Goal: Information Seeking & Learning: Learn about a topic

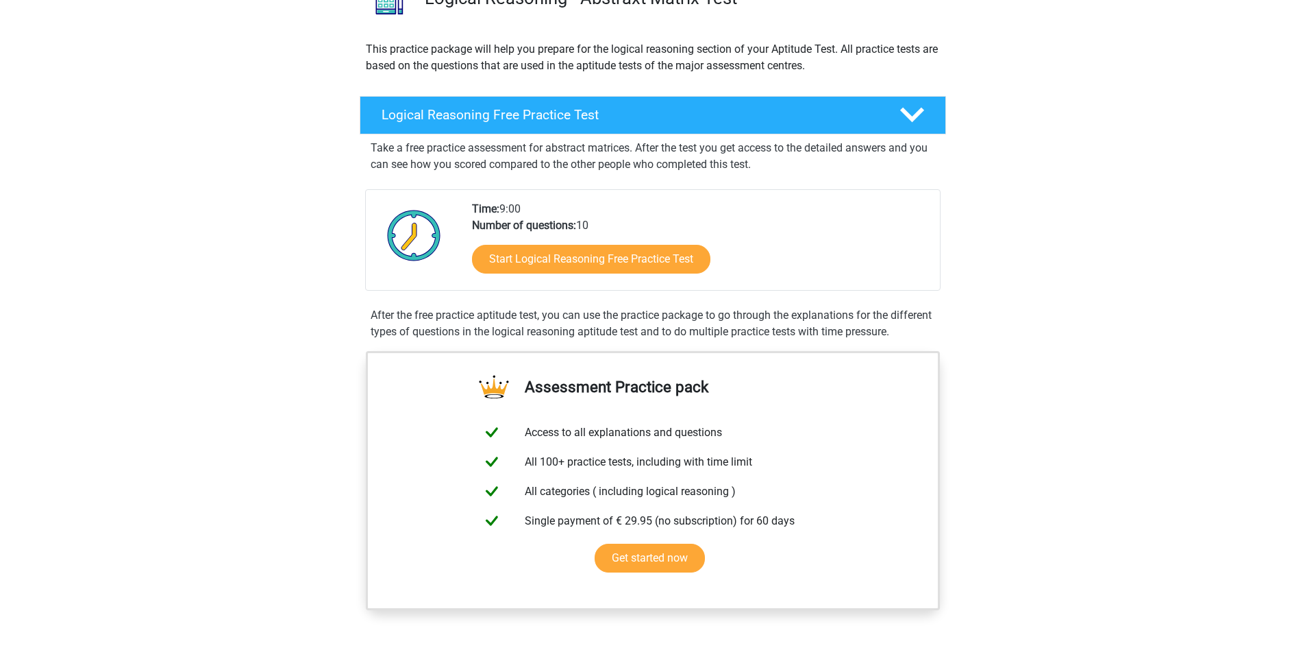
scroll to position [130, 0]
click at [674, 258] on link "Start Logical Reasoning Free Practice Test" at bounding box center [591, 259] width 274 height 33
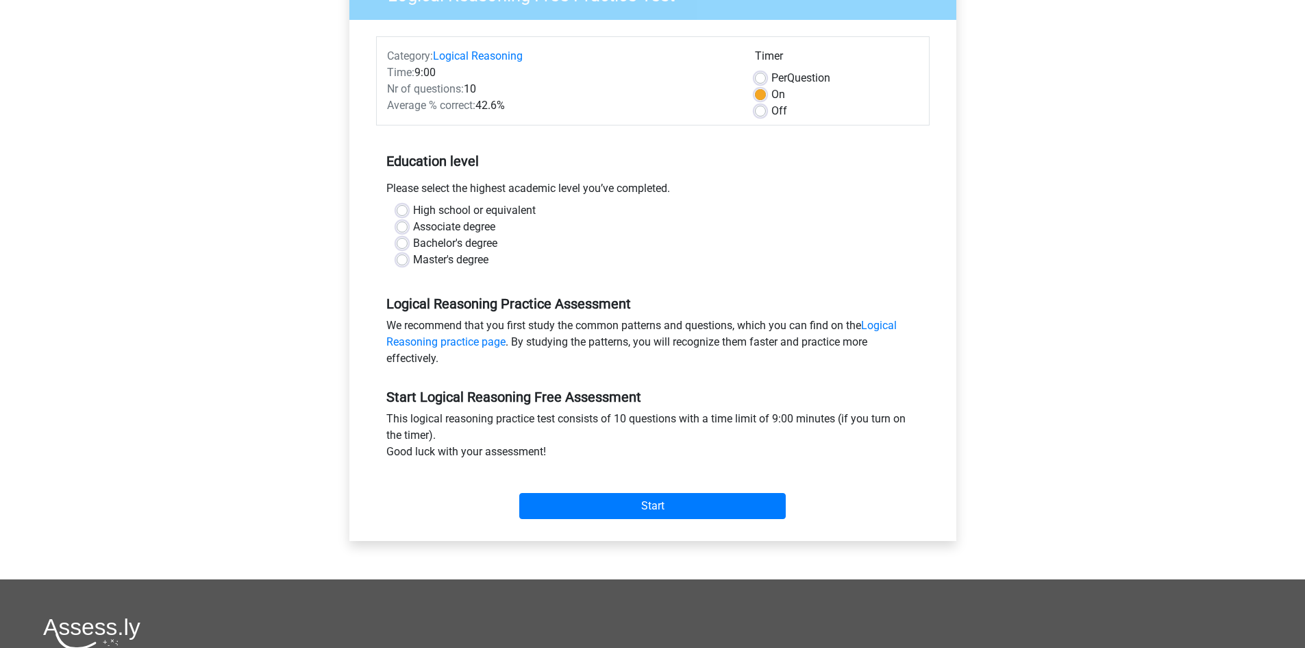
scroll to position [137, 0]
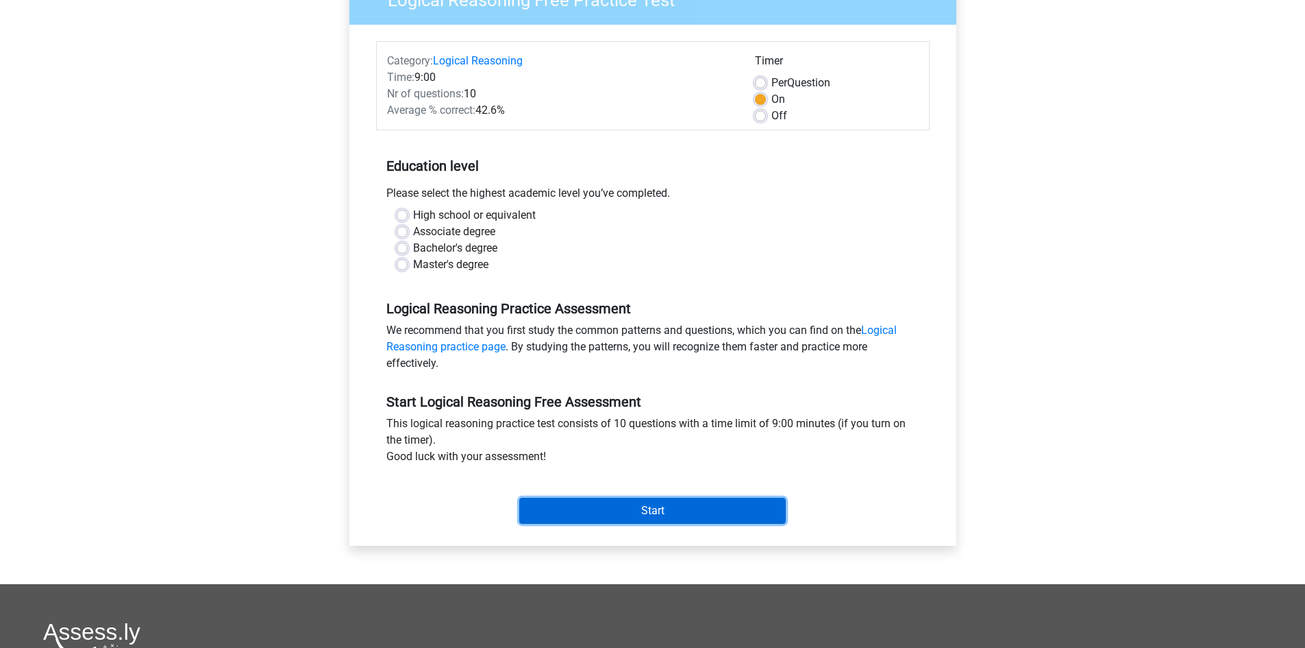
click at [677, 505] on input "Start" at bounding box center [652, 511] width 267 height 26
click at [520, 238] on div "Associate degree" at bounding box center [653, 231] width 513 height 16
click at [413, 262] on label "Master's degree" at bounding box center [450, 264] width 75 height 16
click at [403, 262] on input "Master's degree" at bounding box center [402, 263] width 11 height 14
radio input "true"
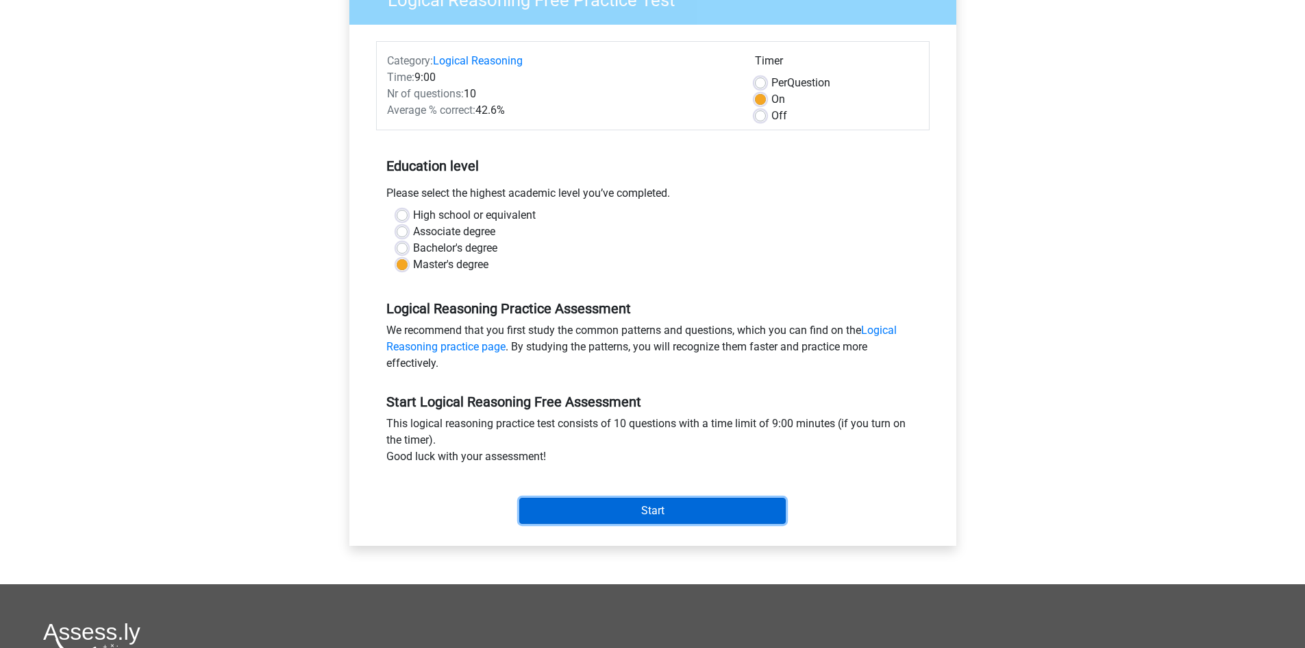
click at [632, 512] on input "Start" at bounding box center [652, 511] width 267 height 26
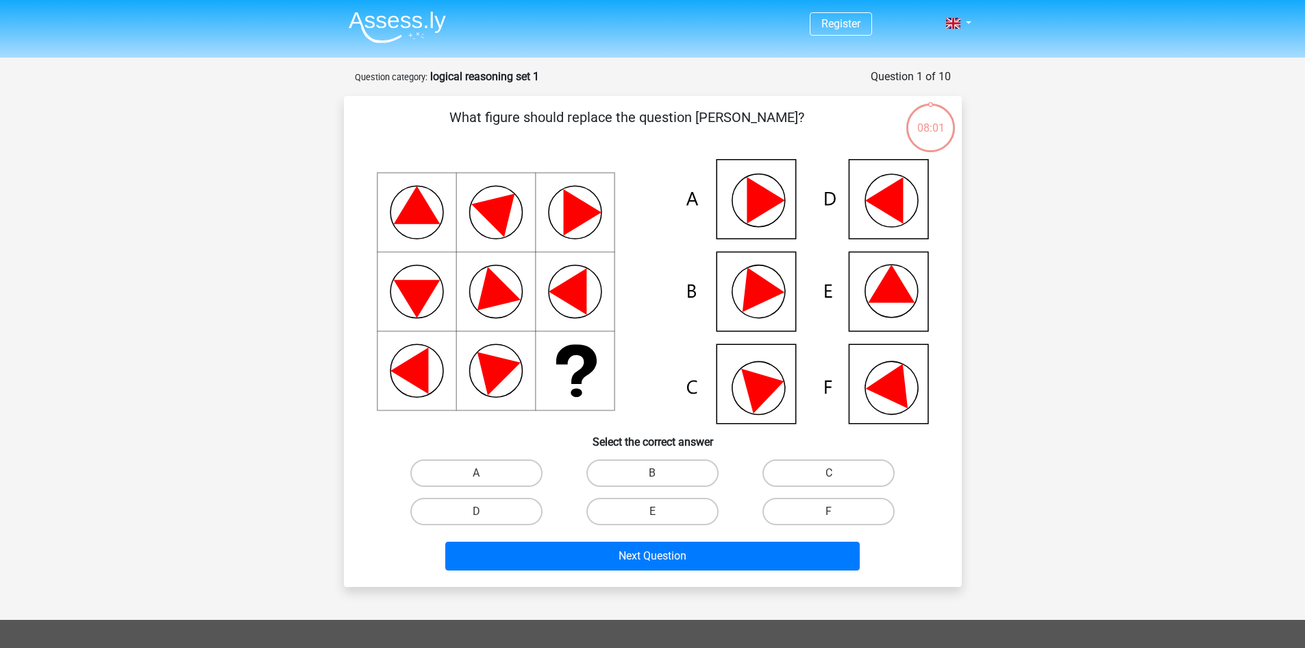
click at [916, 293] on icon at bounding box center [653, 291] width 552 height 265
click at [672, 504] on label "E" at bounding box center [653, 511] width 132 height 27
click at [661, 511] on input "E" at bounding box center [656, 515] width 9 height 9
radio input "true"
click at [667, 569] on div "Next Question" at bounding box center [653, 558] width 529 height 34
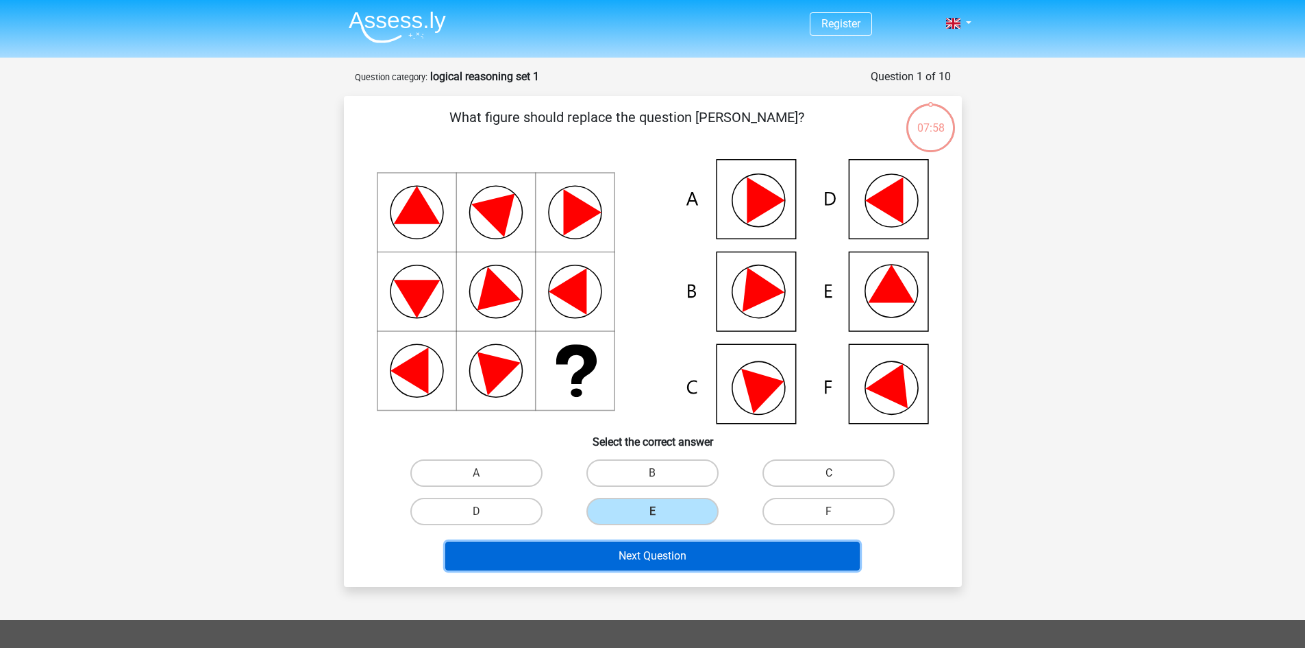
click at [667, 560] on button "Next Question" at bounding box center [652, 555] width 415 height 29
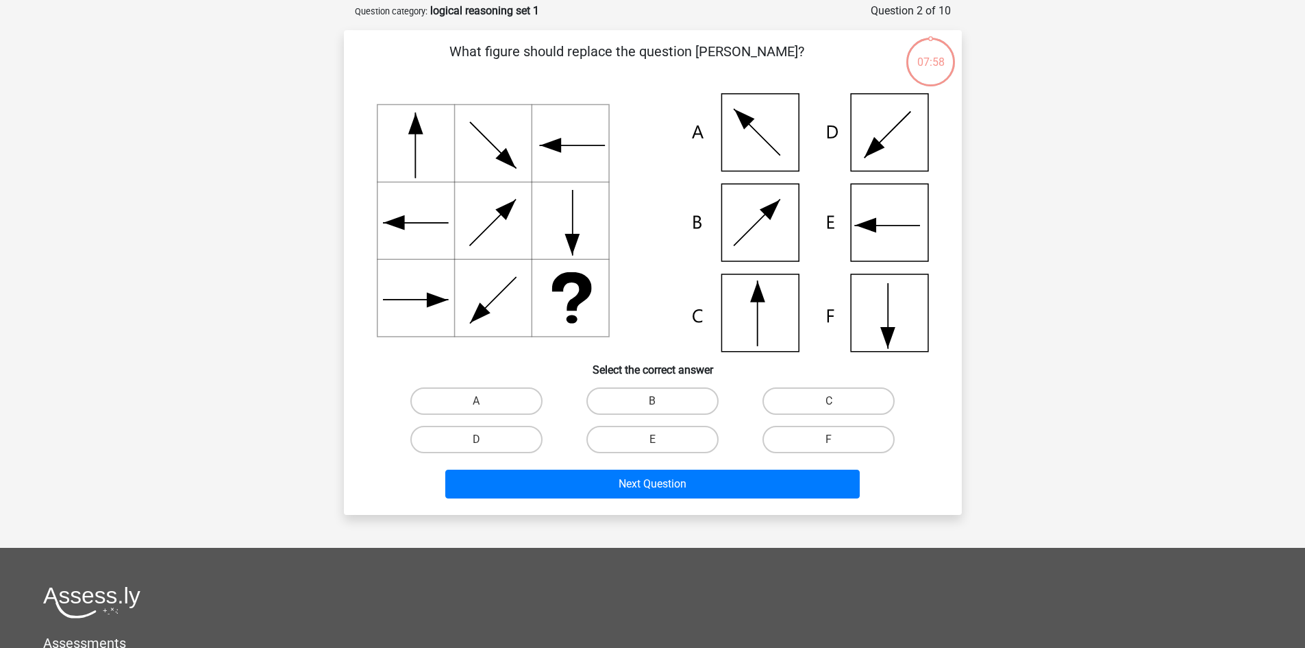
scroll to position [69, 0]
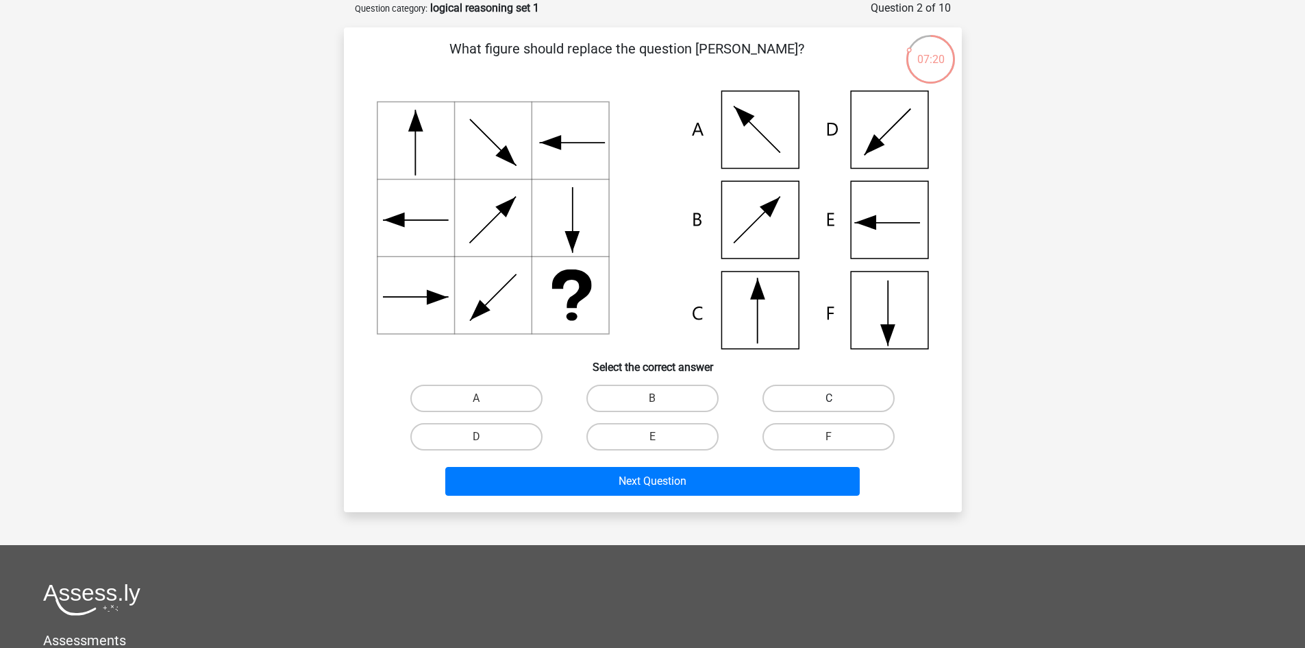
click at [790, 398] on label "C" at bounding box center [829, 397] width 132 height 27
click at [829, 398] on input "C" at bounding box center [833, 402] width 9 height 9
radio input "true"
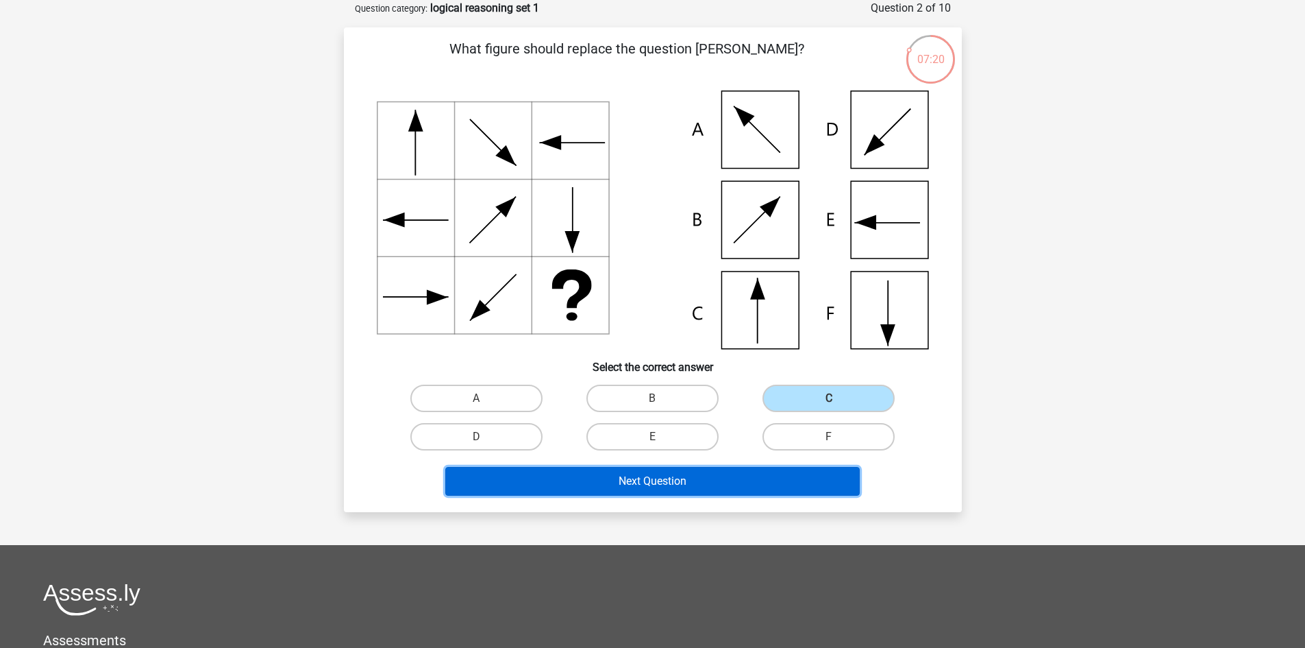
click at [715, 481] on button "Next Question" at bounding box center [652, 481] width 415 height 29
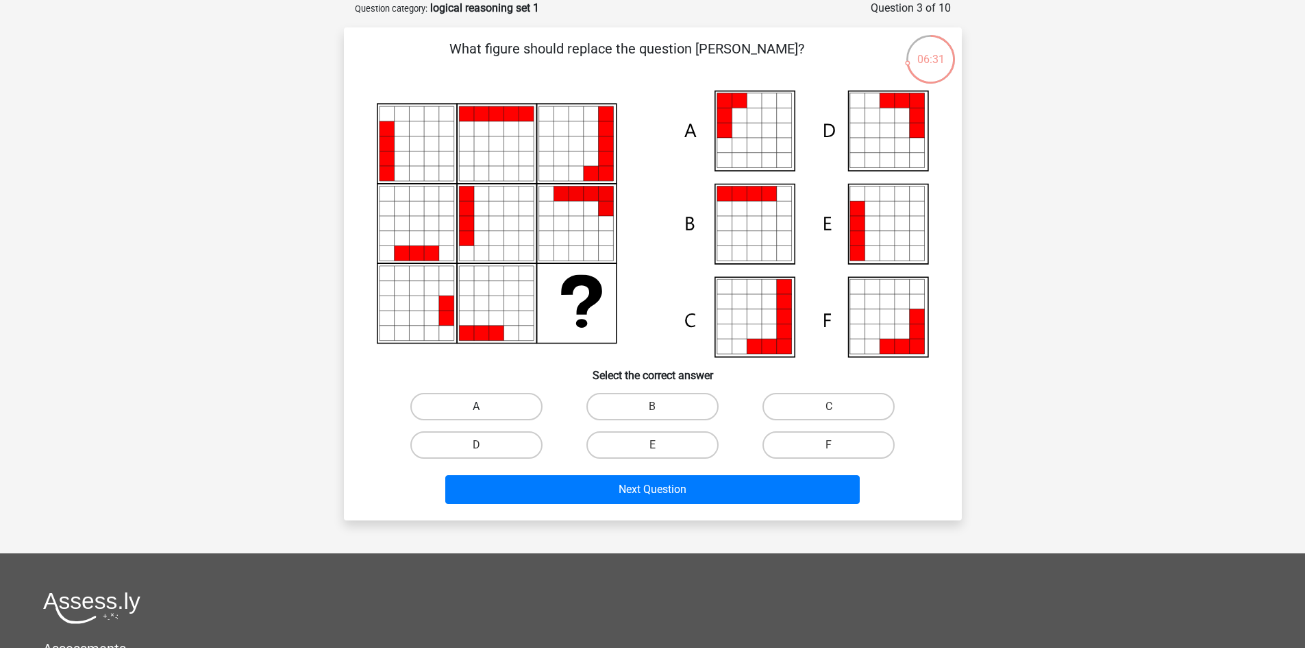
click at [528, 413] on label "A" at bounding box center [476, 406] width 132 height 27
click at [485, 413] on input "A" at bounding box center [480, 410] width 9 height 9
radio input "true"
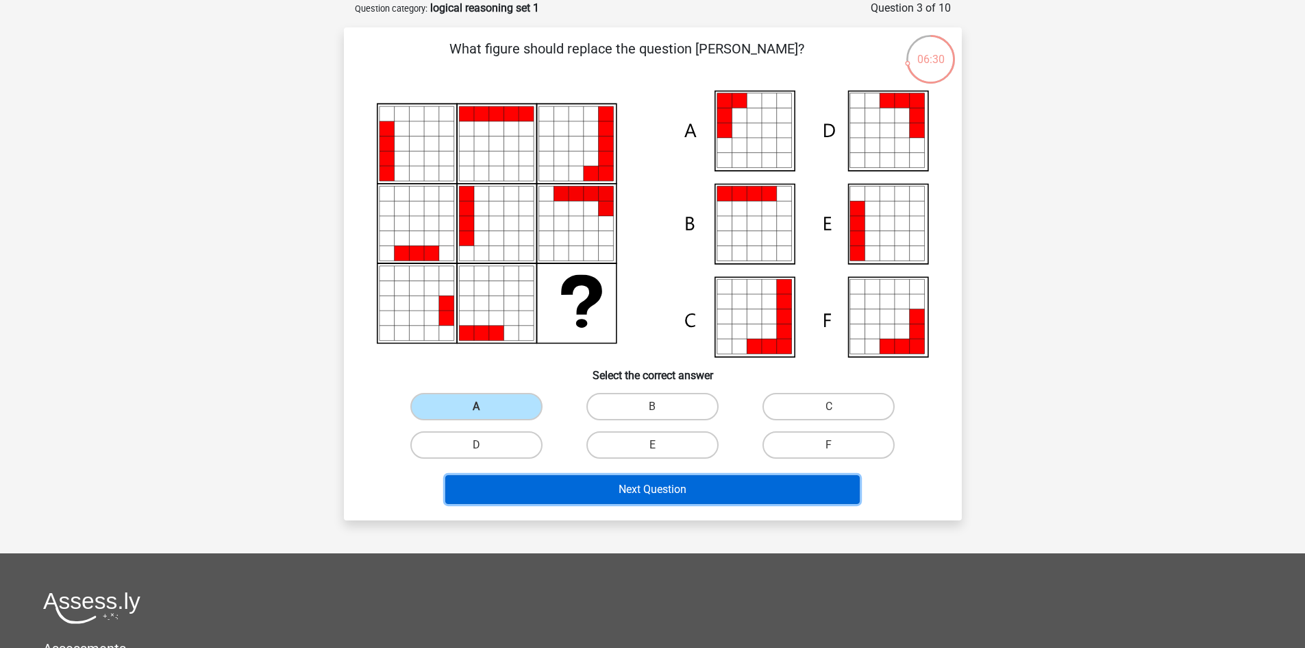
click at [600, 487] on button "Next Question" at bounding box center [652, 489] width 415 height 29
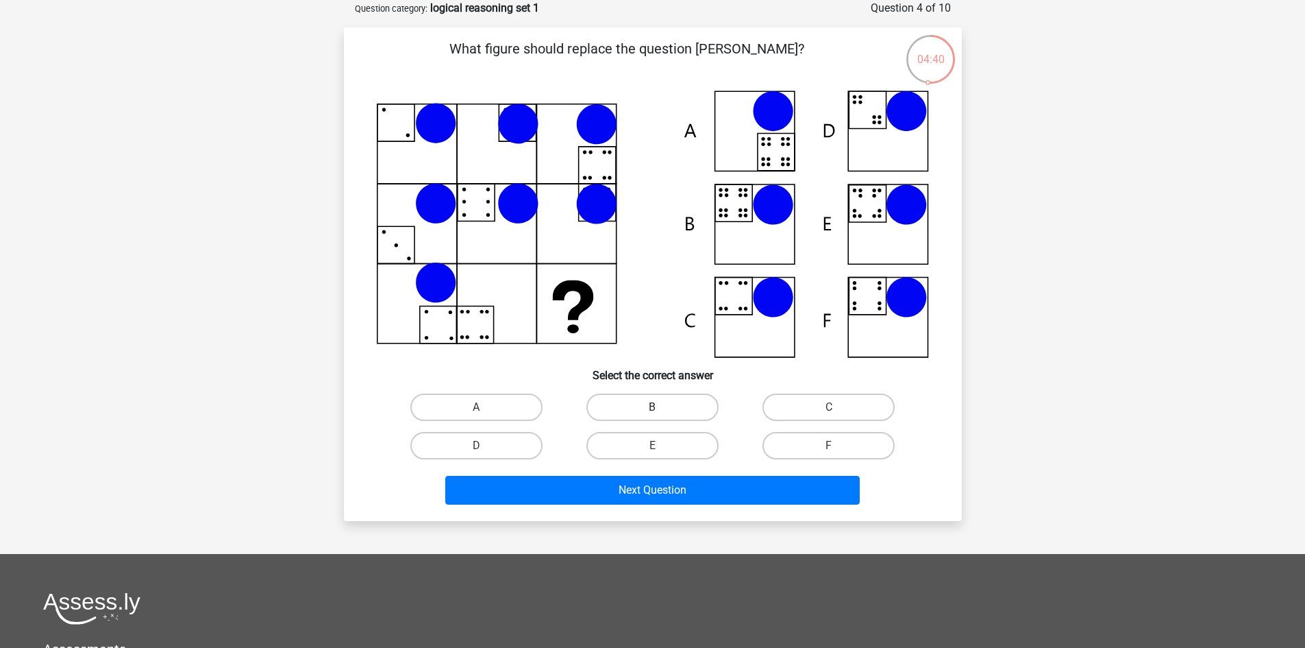
click at [648, 404] on label "B" at bounding box center [653, 406] width 132 height 27
click at [652, 407] on input "B" at bounding box center [656, 411] width 9 height 9
radio input "true"
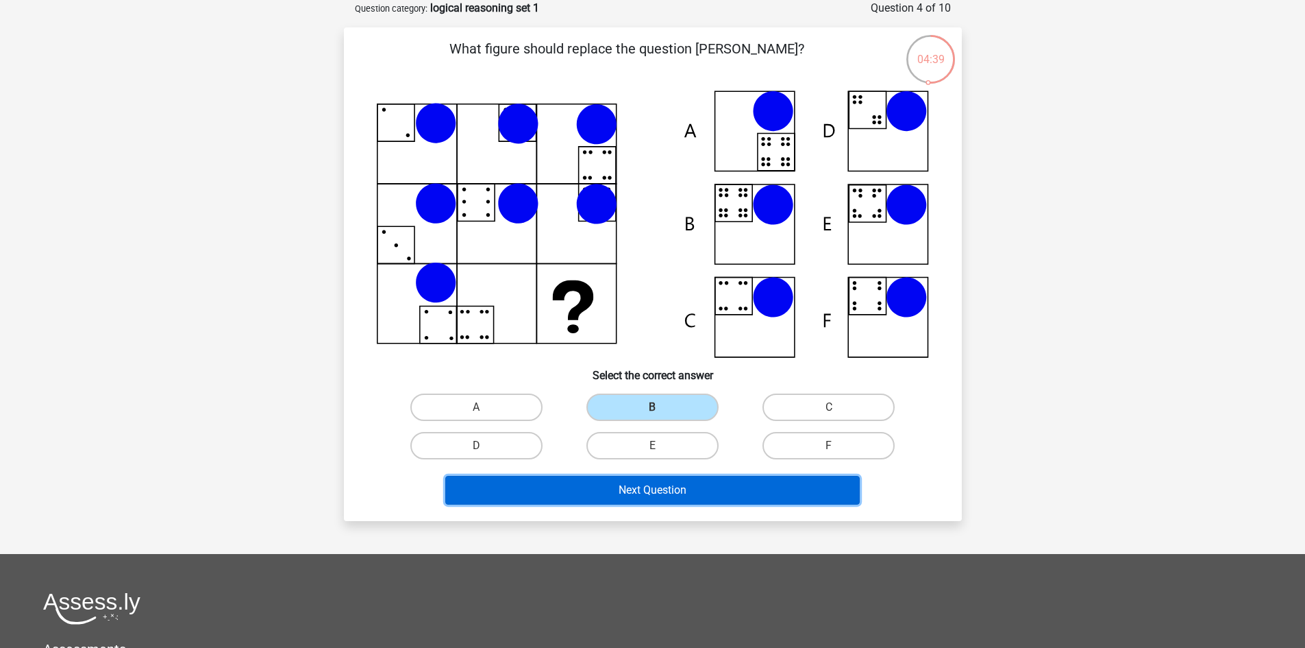
click at [673, 489] on button "Next Question" at bounding box center [652, 490] width 415 height 29
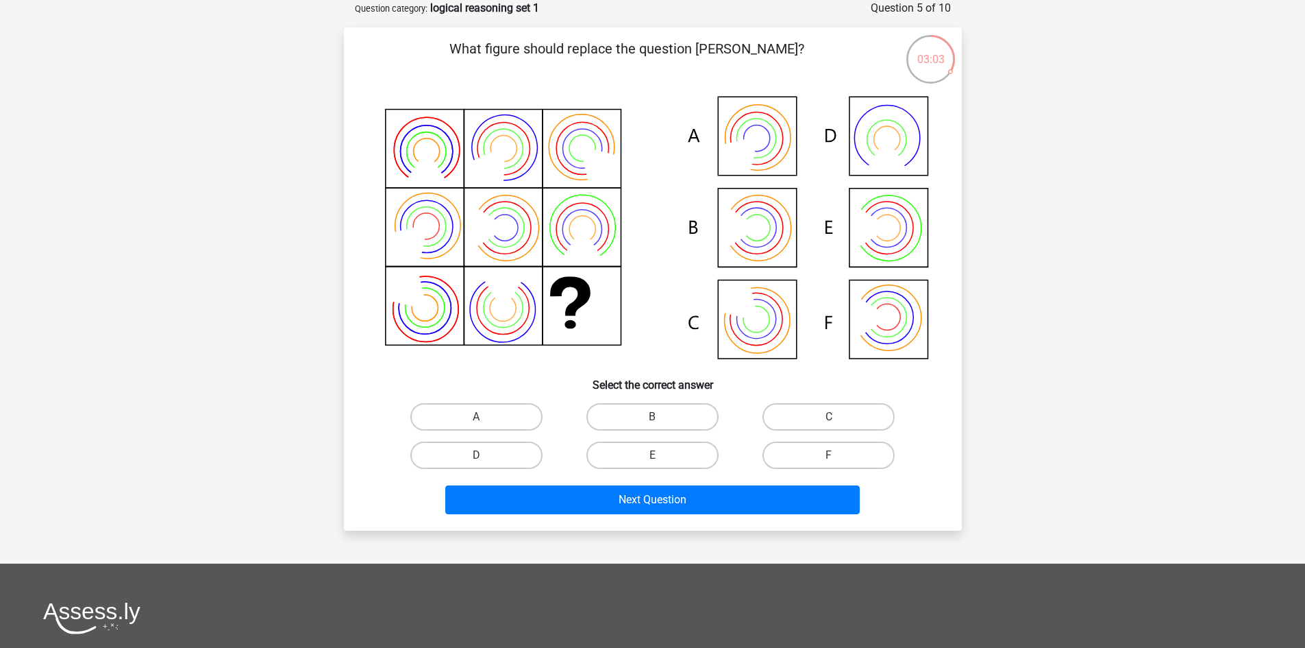
click at [772, 241] on icon at bounding box center [653, 228] width 552 height 277
click at [659, 417] on input "B" at bounding box center [656, 421] width 9 height 9
radio input "true"
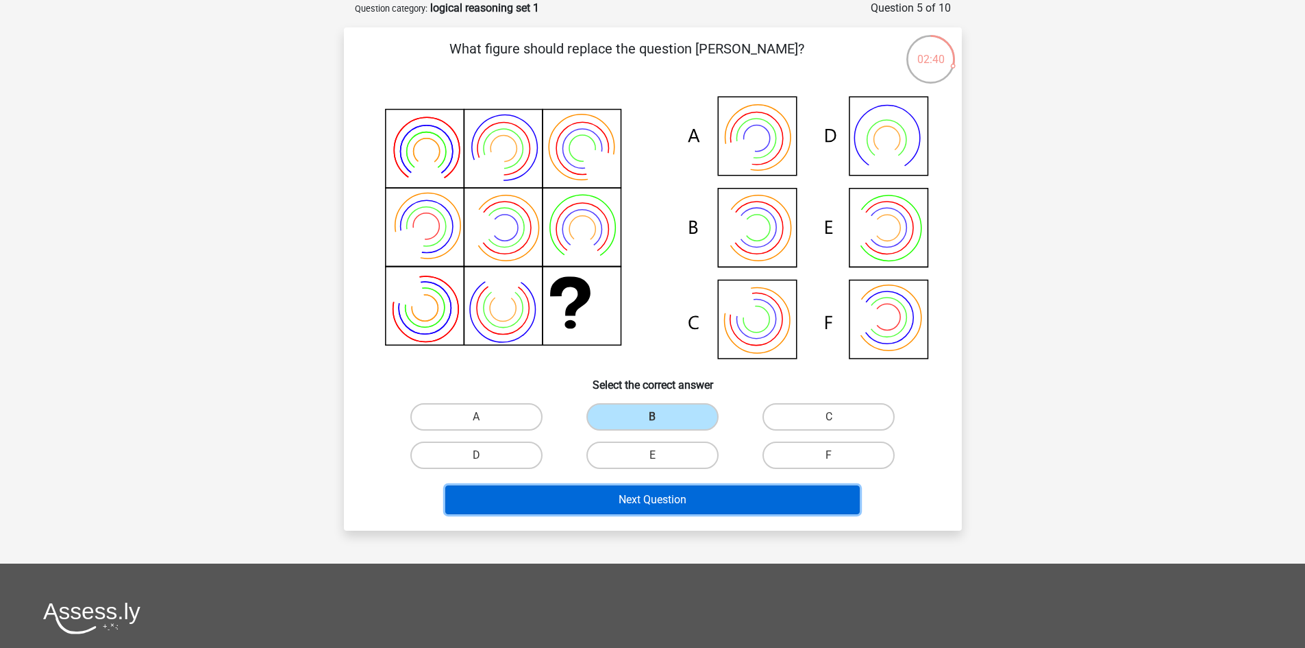
click at [739, 495] on button "Next Question" at bounding box center [652, 499] width 415 height 29
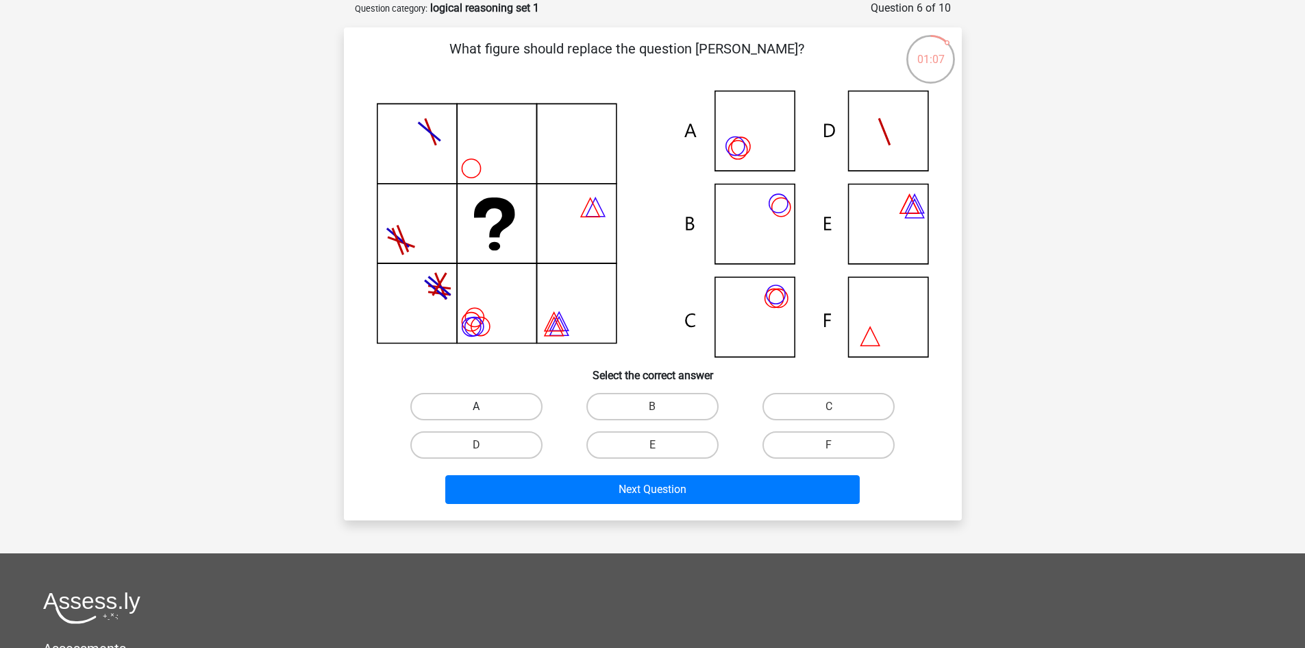
click at [510, 407] on label "A" at bounding box center [476, 406] width 132 height 27
click at [485, 407] on input "A" at bounding box center [480, 410] width 9 height 9
radio input "true"
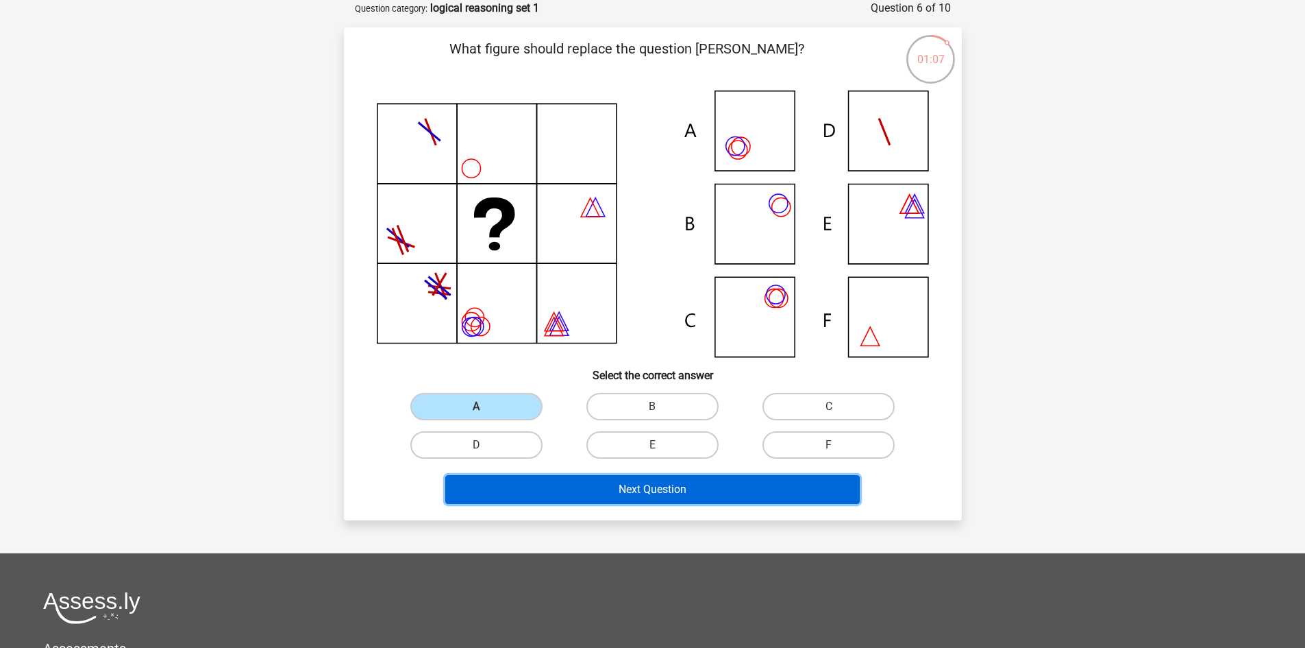
click at [629, 493] on button "Next Question" at bounding box center [652, 489] width 415 height 29
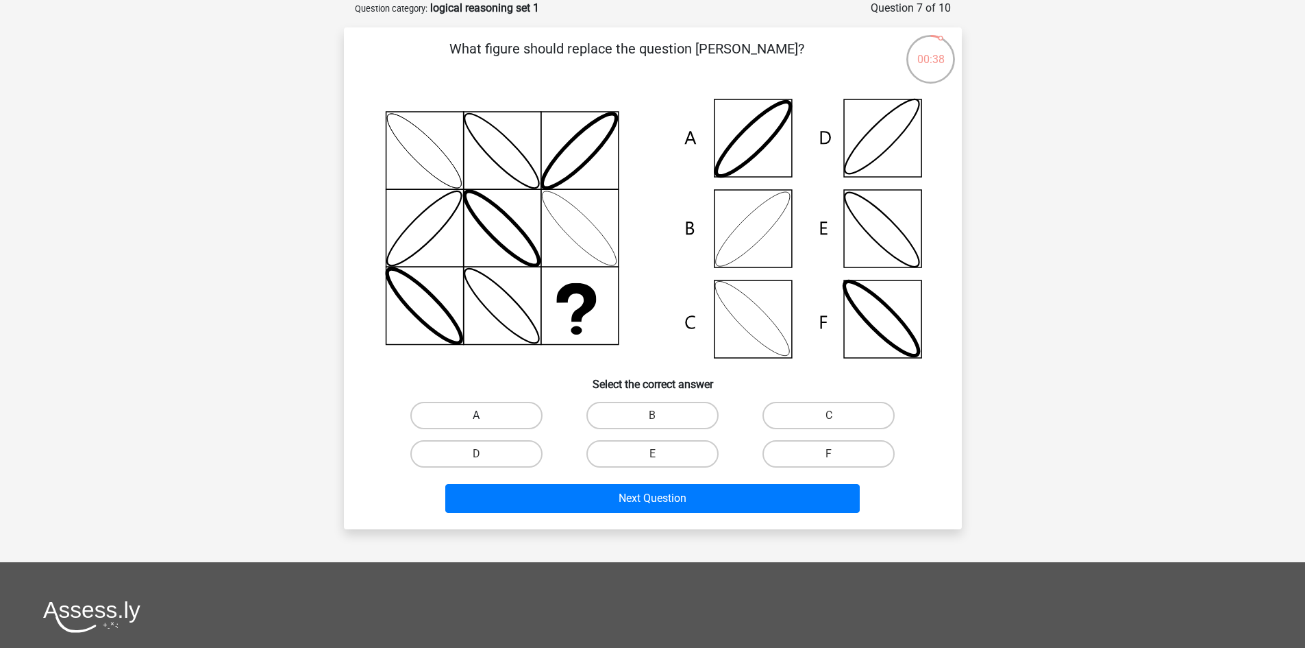
click at [479, 414] on label "A" at bounding box center [476, 415] width 132 height 27
click at [479, 415] on input "A" at bounding box center [480, 419] width 9 height 9
radio input "true"
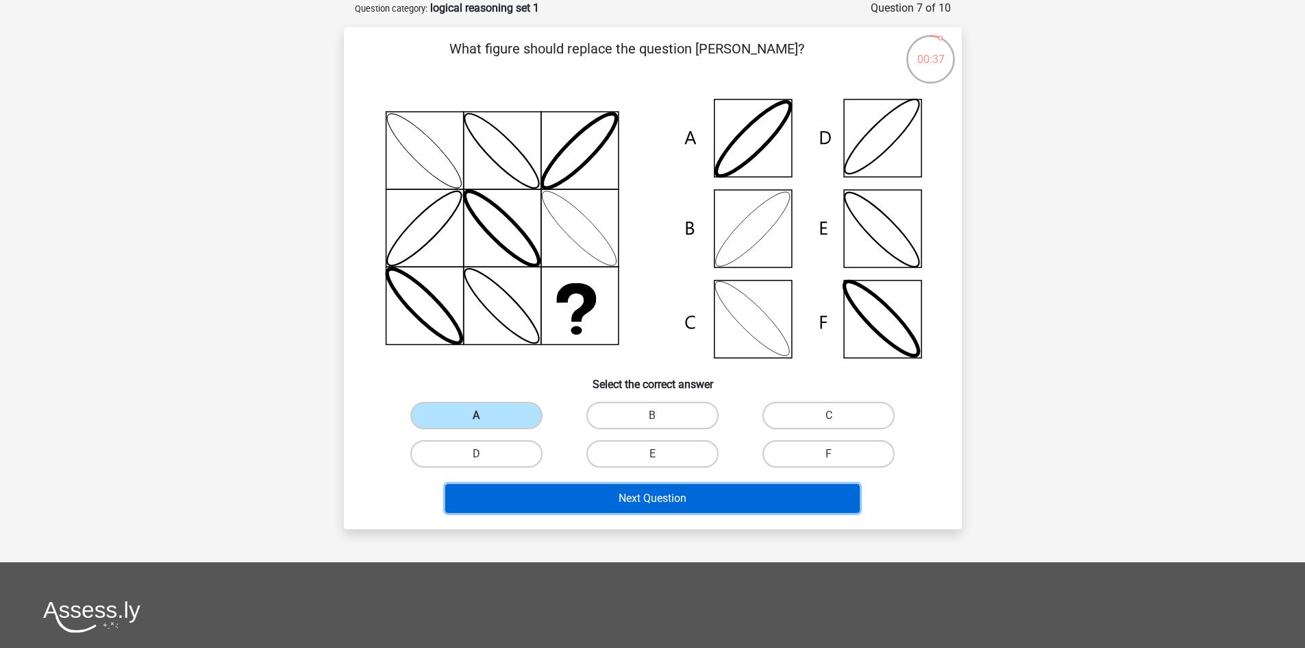
click at [512, 498] on button "Next Question" at bounding box center [652, 498] width 415 height 29
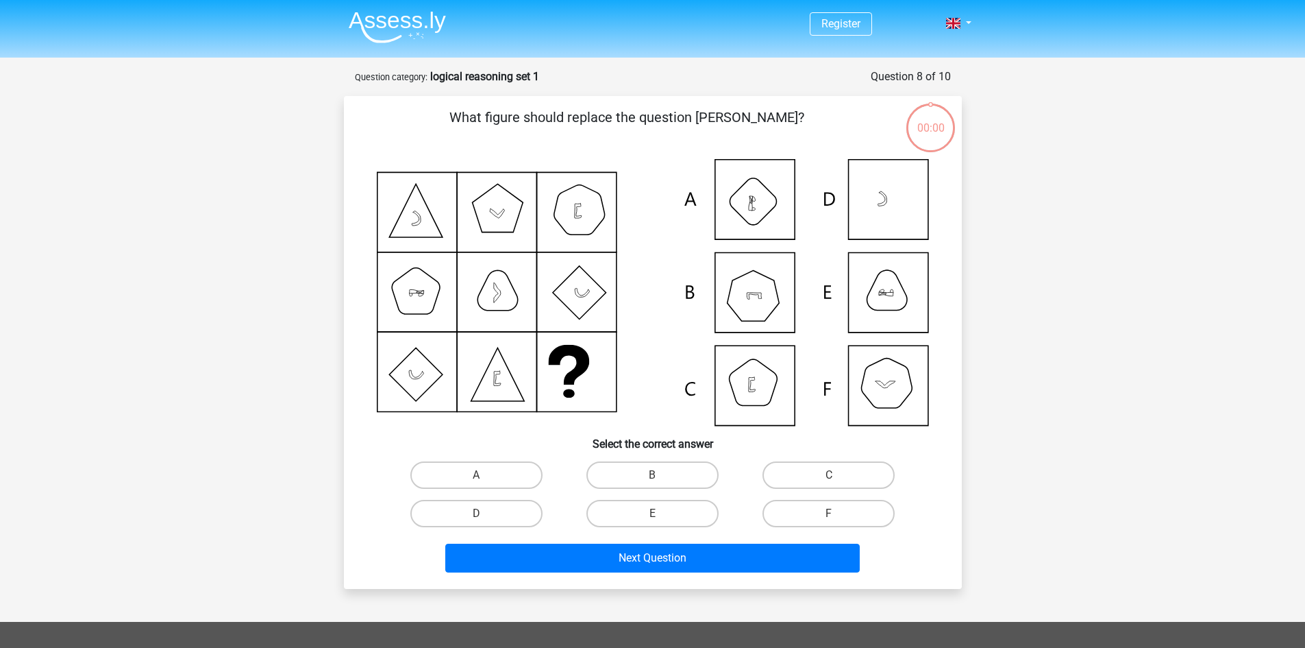
scroll to position [69, 0]
